Goal: Task Accomplishment & Management: Manage account settings

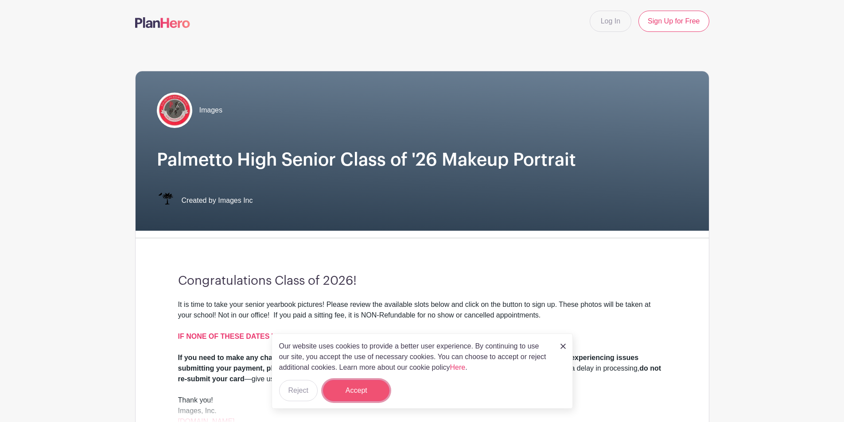
click at [362, 394] on button "Accept" at bounding box center [356, 390] width 66 height 21
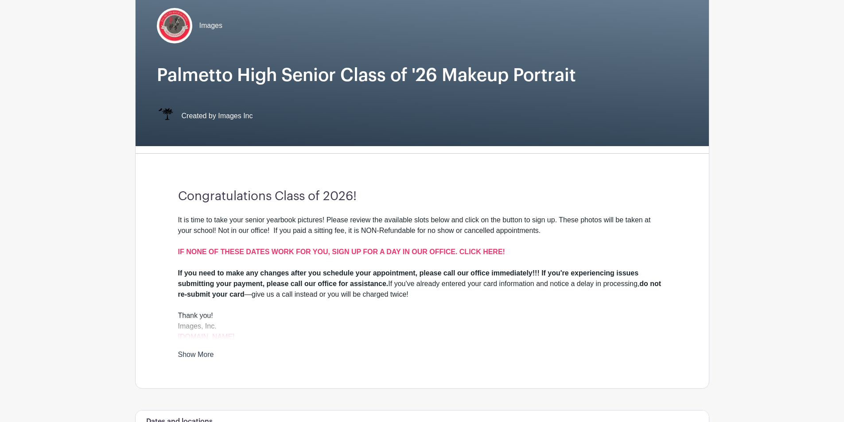
scroll to position [177, 0]
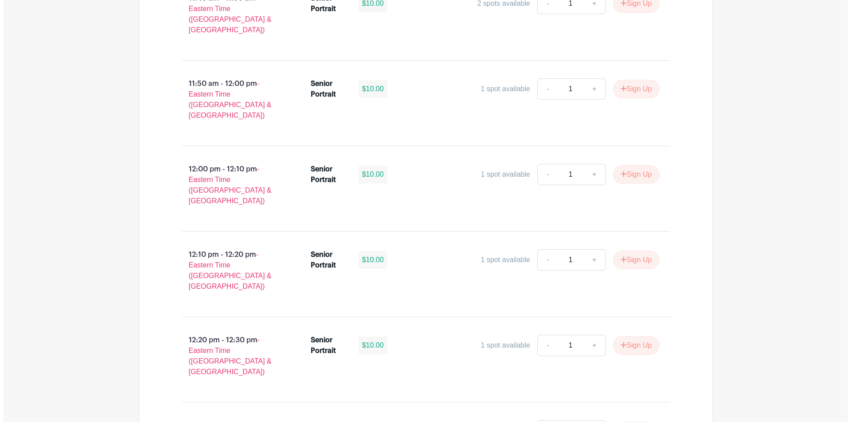
scroll to position [0, 0]
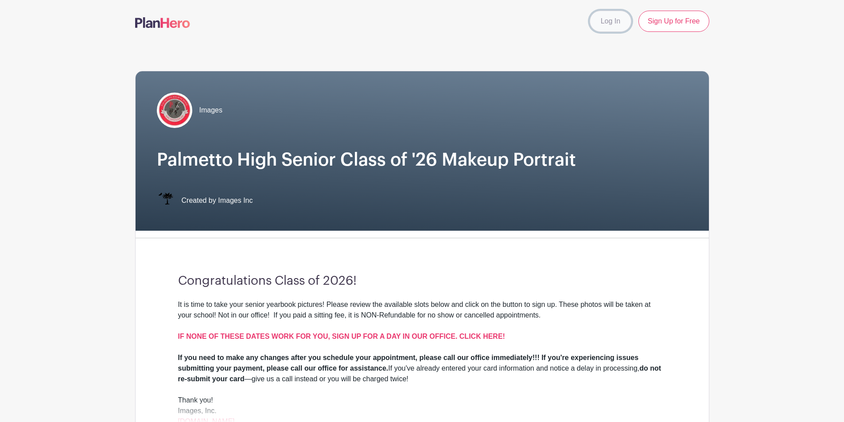
click at [602, 26] on link "Log In" at bounding box center [611, 21] width 42 height 21
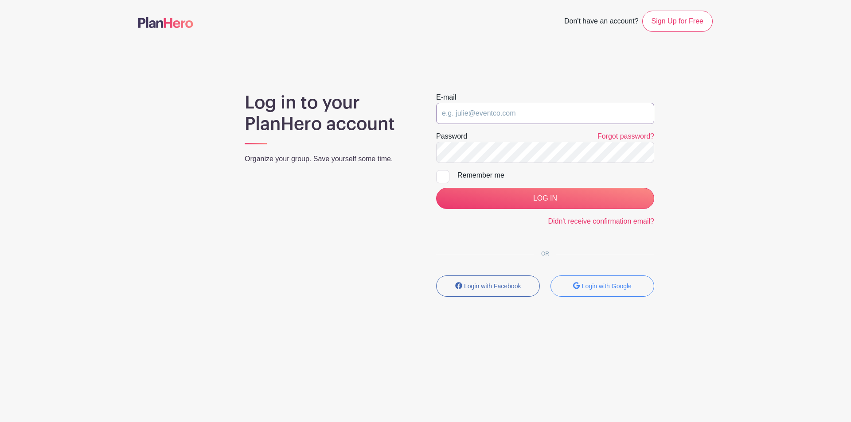
click at [562, 114] on input "email" at bounding box center [545, 113] width 218 height 21
type input "blondie8488@yahoo.com"
click at [436, 188] on input "LOG IN" at bounding box center [545, 198] width 218 height 21
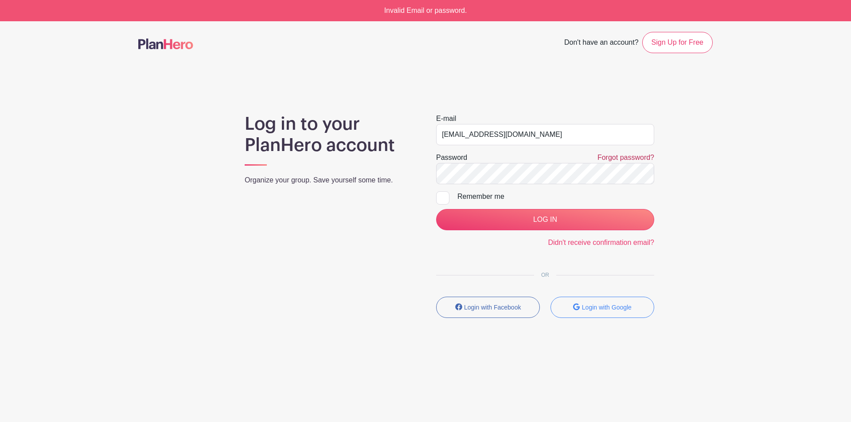
click at [631, 160] on link "Forgot password?" at bounding box center [626, 158] width 57 height 8
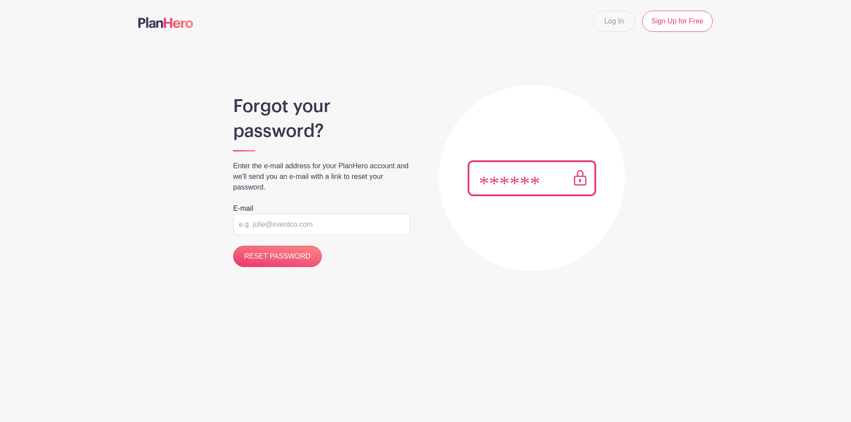
click at [334, 225] on input "email" at bounding box center [321, 224] width 177 height 21
type input "[EMAIL_ADDRESS][DOMAIN_NAME]"
click at [272, 259] on input "RESET PASSWORD" at bounding box center [277, 256] width 89 height 21
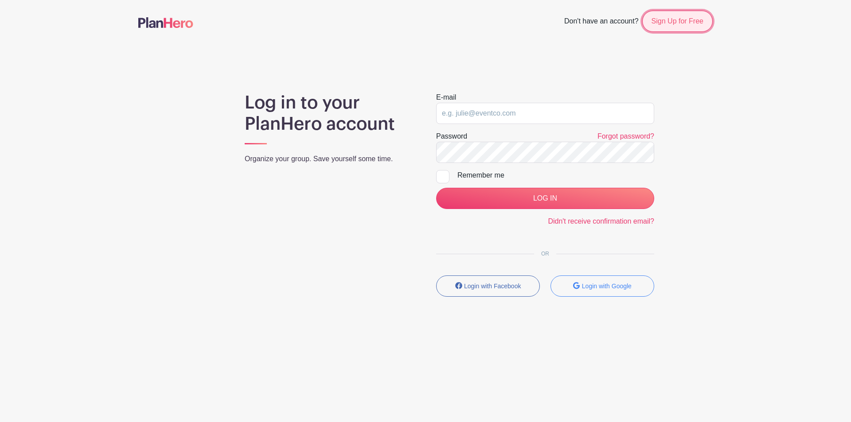
click at [678, 31] on link "Sign Up for Free" at bounding box center [677, 21] width 70 height 21
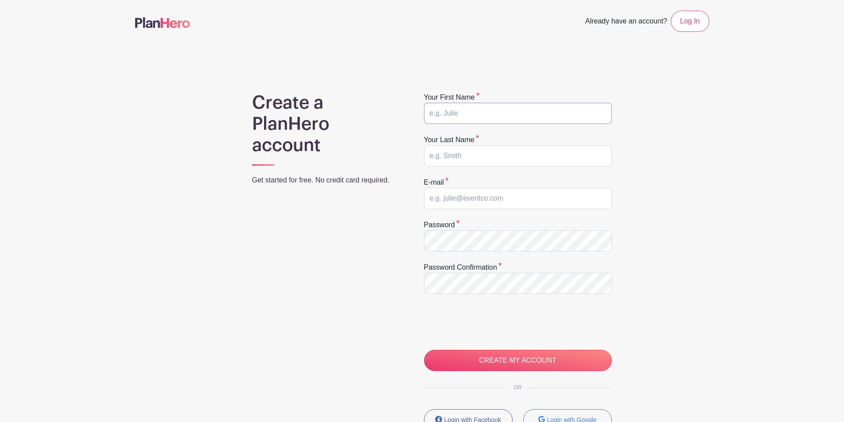
click at [477, 115] on input "text" at bounding box center [518, 113] width 188 height 21
type input "Ashley"
type input "Brocklehurst"
type input "blondie8488@yahoo.com"
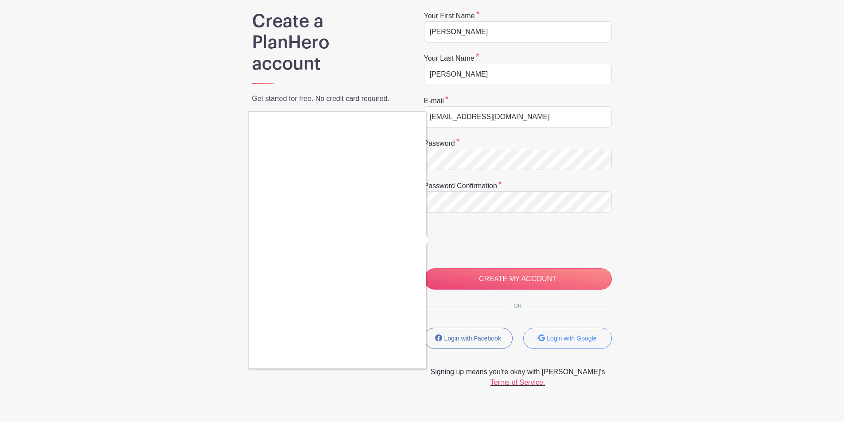
scroll to position [89, 0]
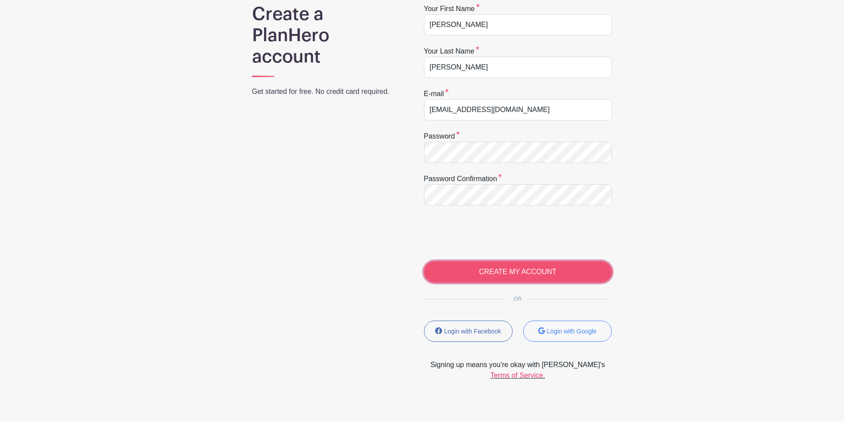
click at [511, 274] on input "CREATE MY ACCOUNT" at bounding box center [518, 272] width 188 height 21
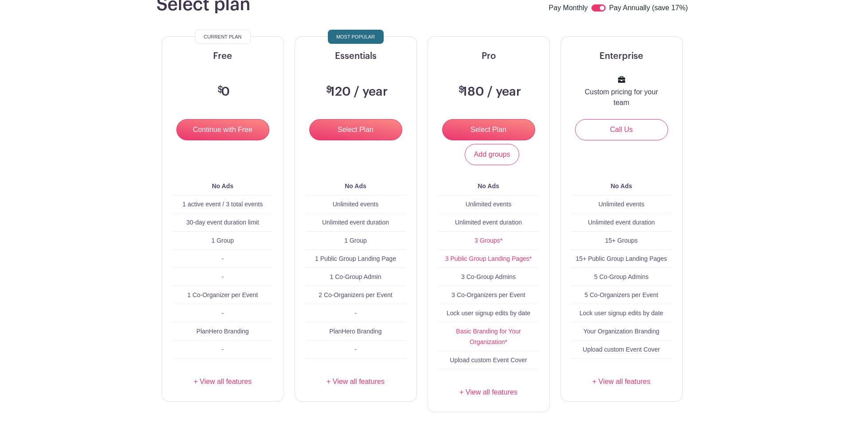
scroll to position [44, 0]
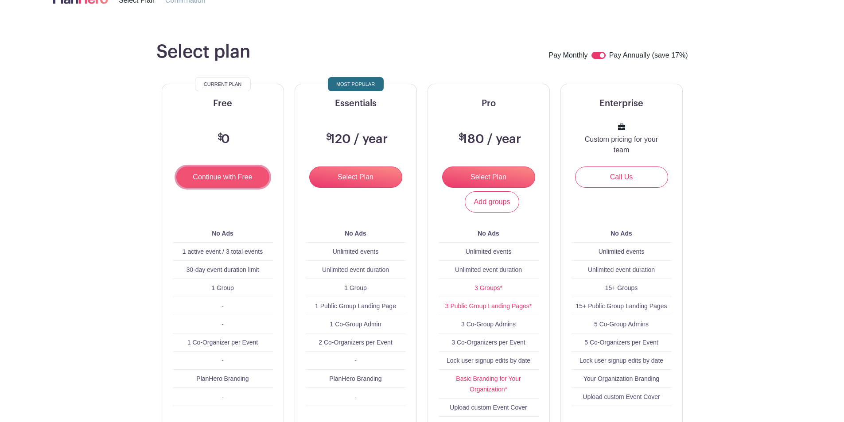
click at [233, 180] on input "Continue with Free" at bounding box center [222, 177] width 93 height 21
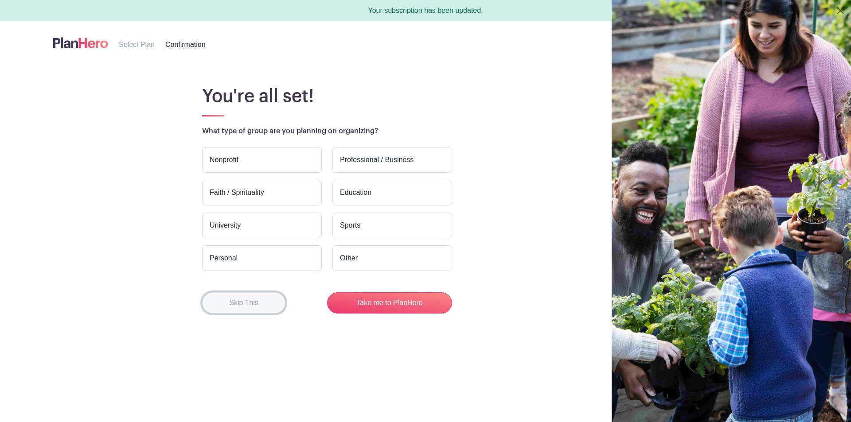
click at [254, 301] on button "Skip This" at bounding box center [243, 303] width 83 height 21
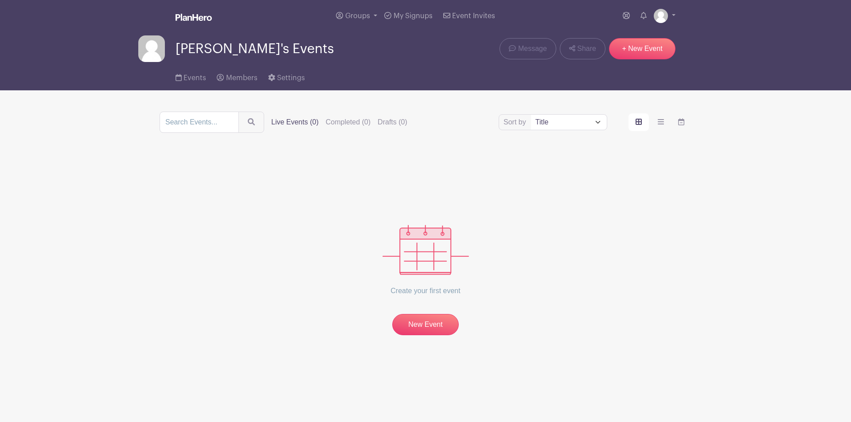
click at [653, 16] on ul "My account Logout" at bounding box center [647, 16] width 56 height 18
click at [662, 15] on img at bounding box center [661, 16] width 14 height 14
click at [625, 60] on link "Logout" at bounding box center [640, 58] width 70 height 14
